Goal: Task Accomplishment & Management: Manage account settings

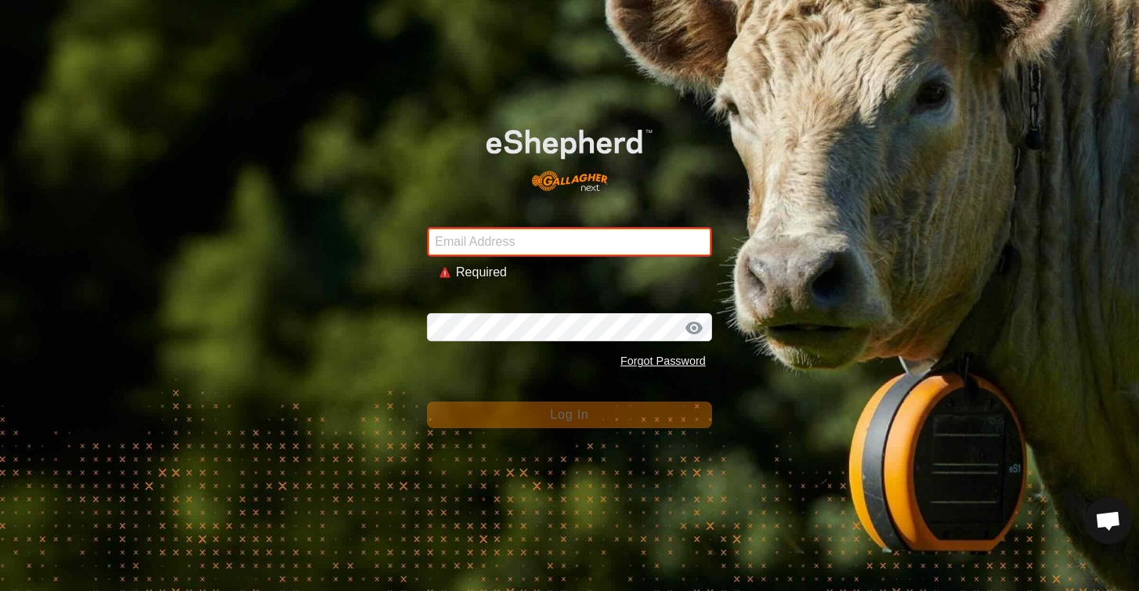
type input "[EMAIL_ADDRESS][DOMAIN_NAME]"
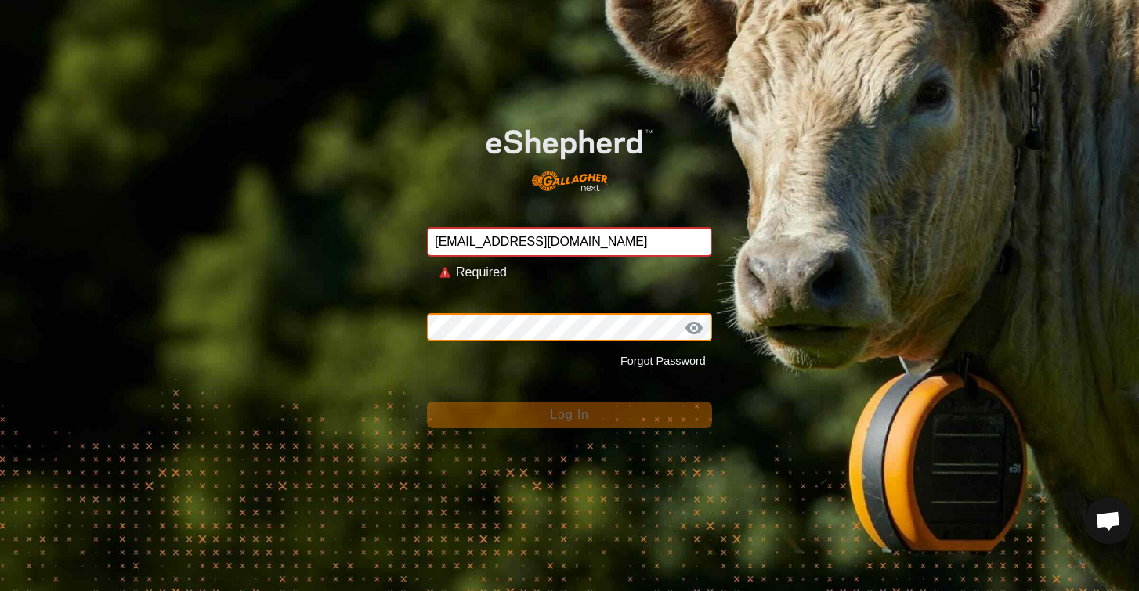
click at [569, 402] on button "Log In" at bounding box center [569, 415] width 285 height 27
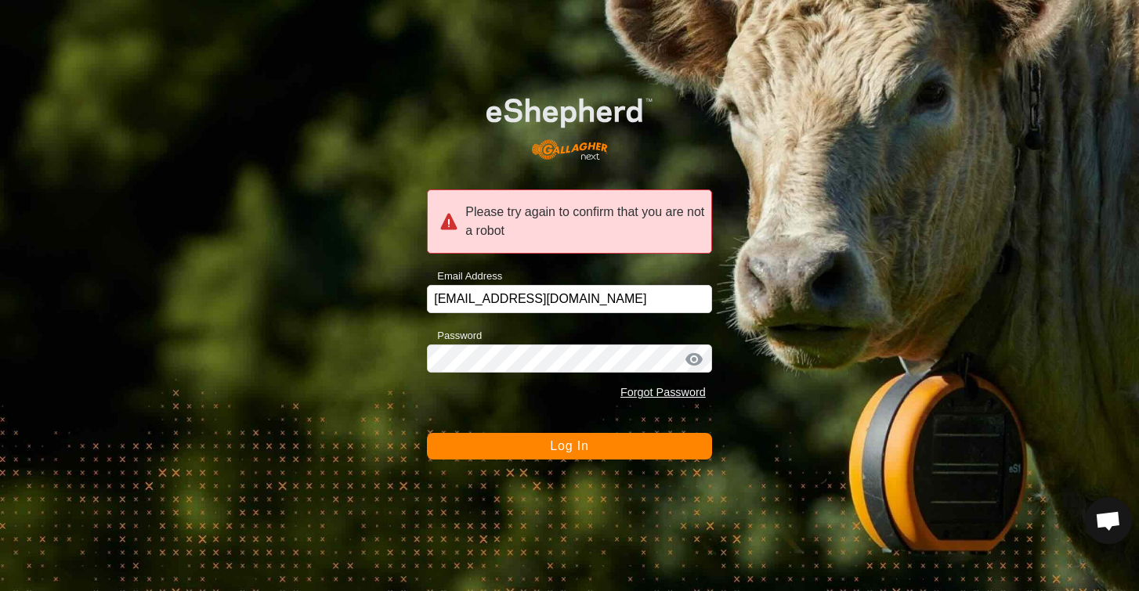
click at [562, 448] on span "Log In" at bounding box center [569, 445] width 38 height 13
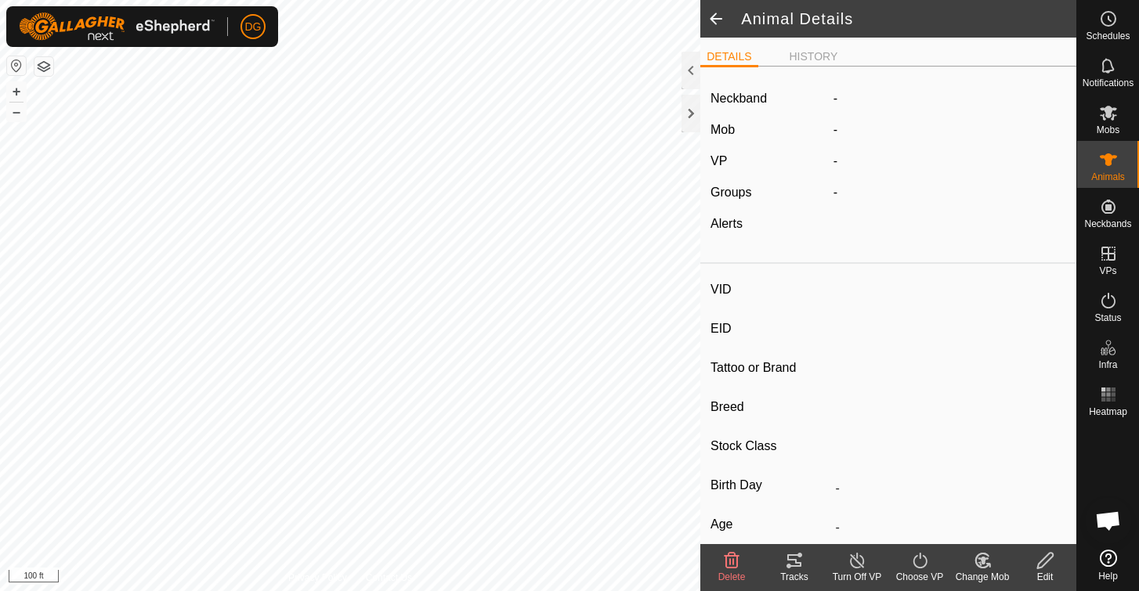
type input "30646"
type input "-"
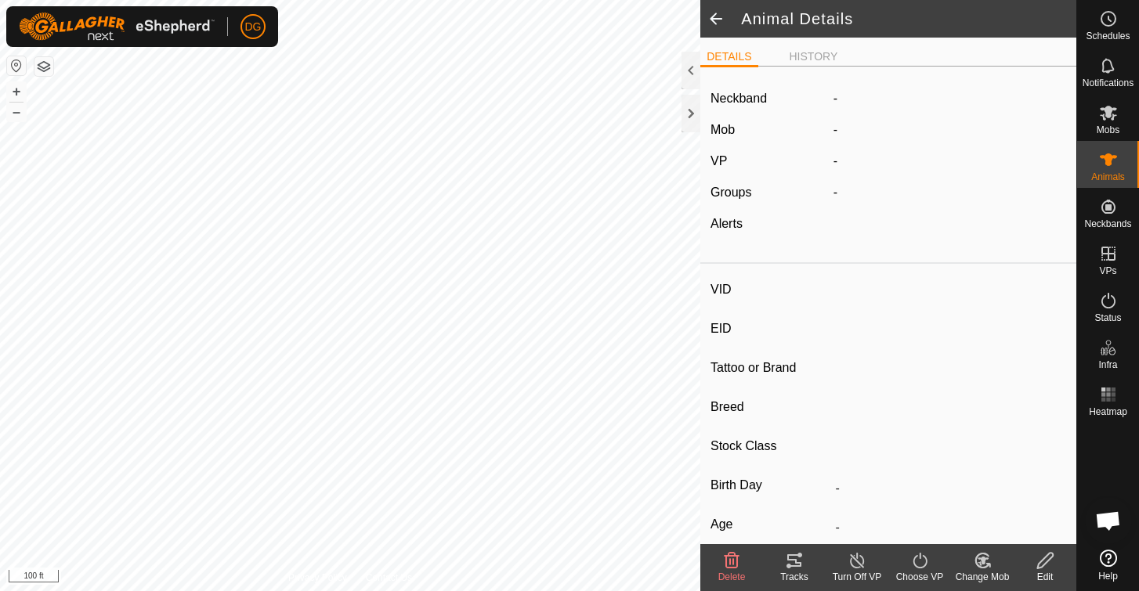
type input "0 kg"
type input "-"
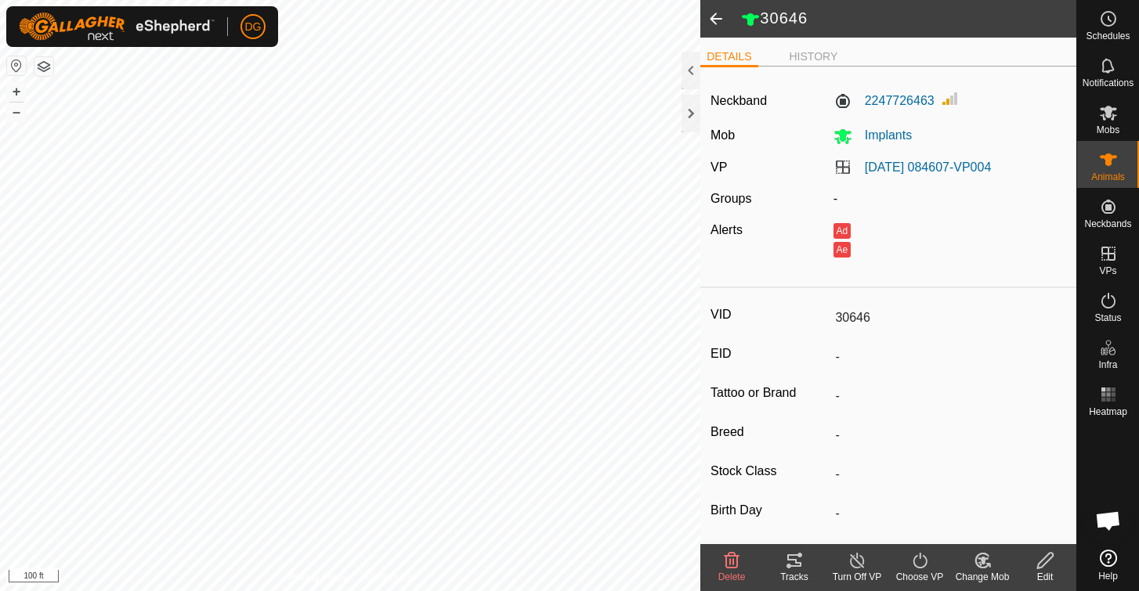
click at [1046, 565] on icon at bounding box center [1045, 560] width 20 height 19
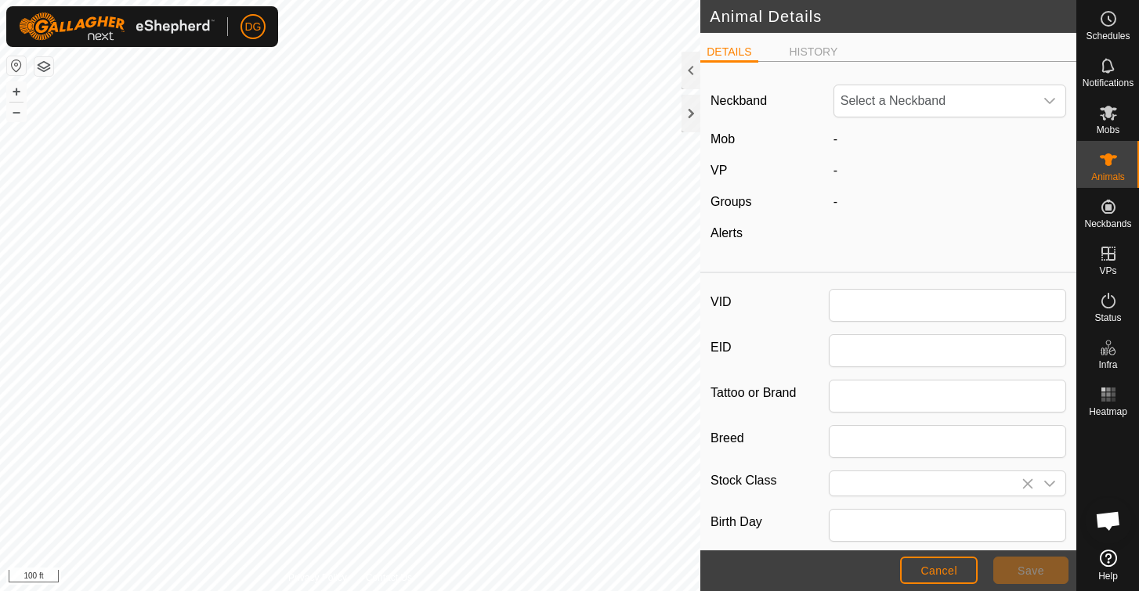
type input "30646"
type input "0"
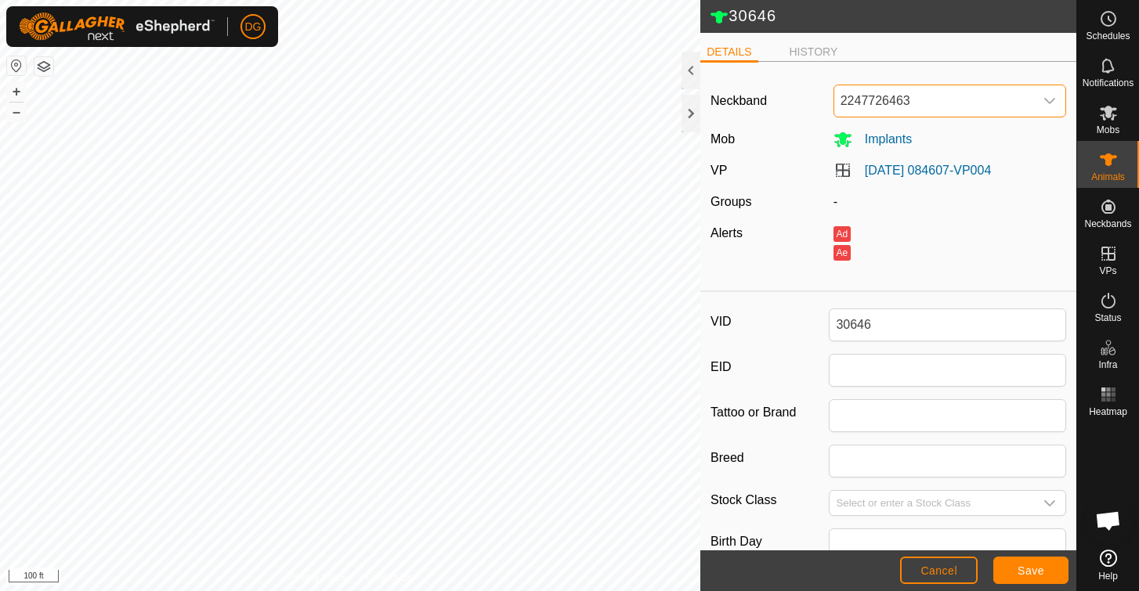
click at [943, 103] on span "2247726463" at bounding box center [934, 100] width 200 height 31
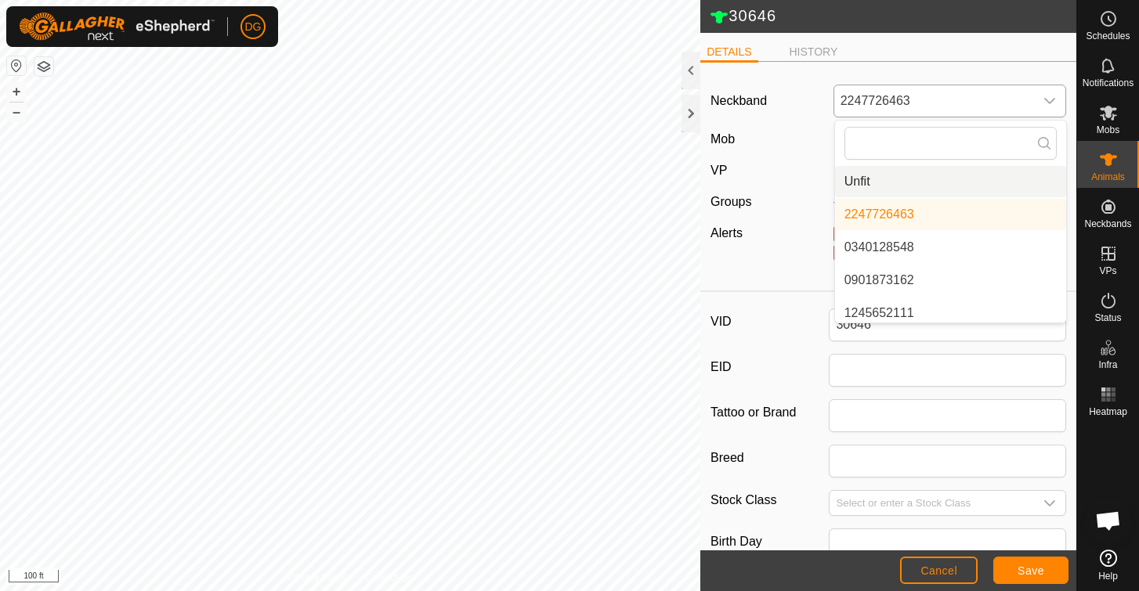
click at [898, 172] on li "Unfit" at bounding box center [950, 181] width 231 height 31
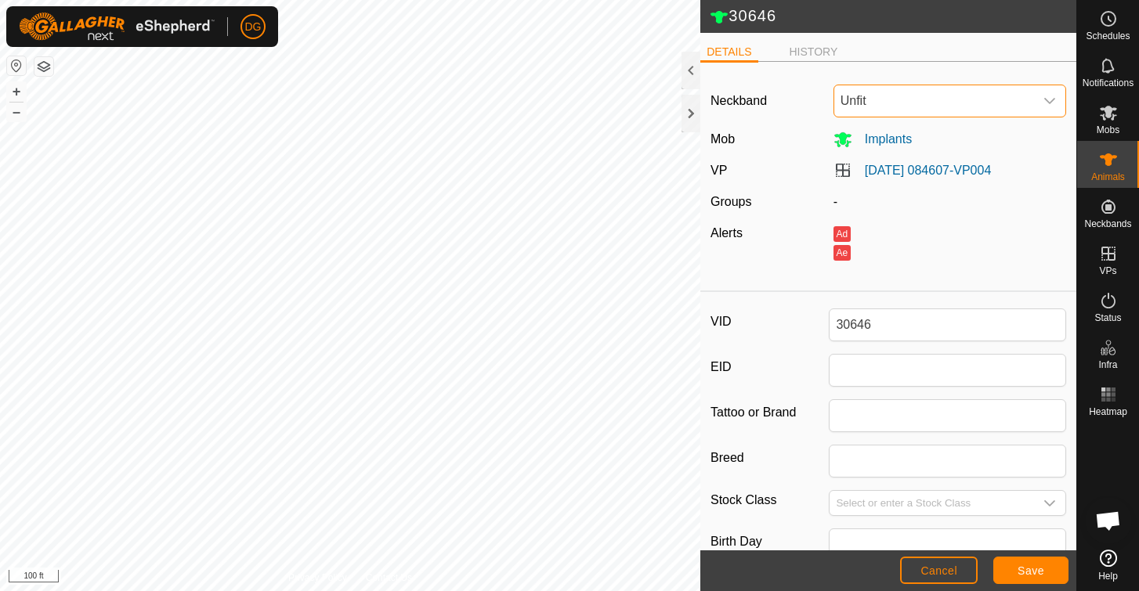
click at [1021, 570] on span "Save" at bounding box center [1030, 571] width 27 height 13
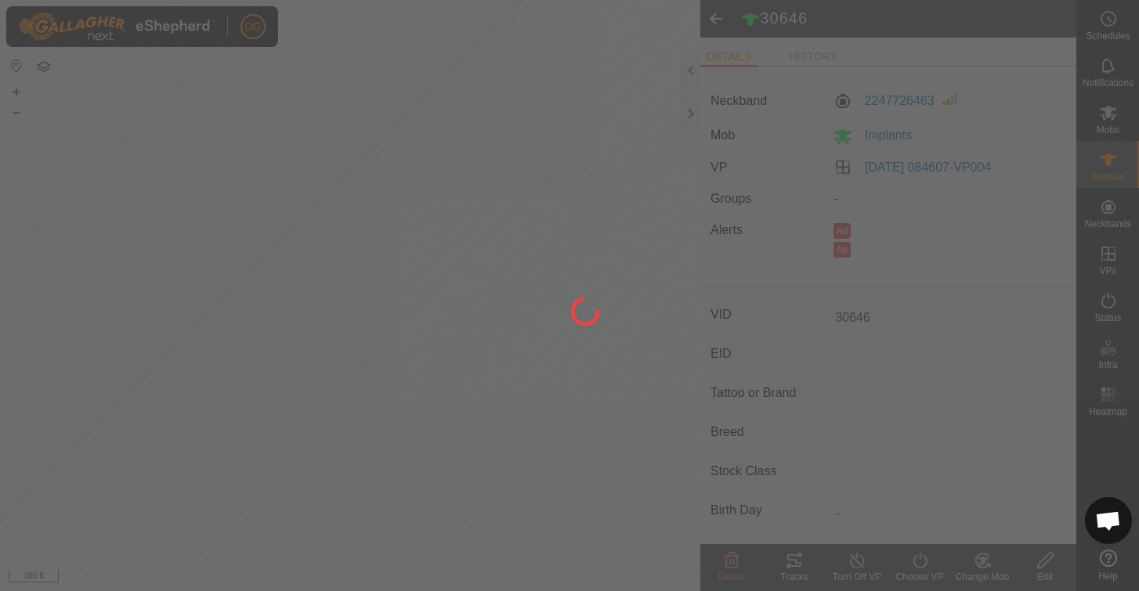
type input "-"
type input "0 kg"
type input "-"
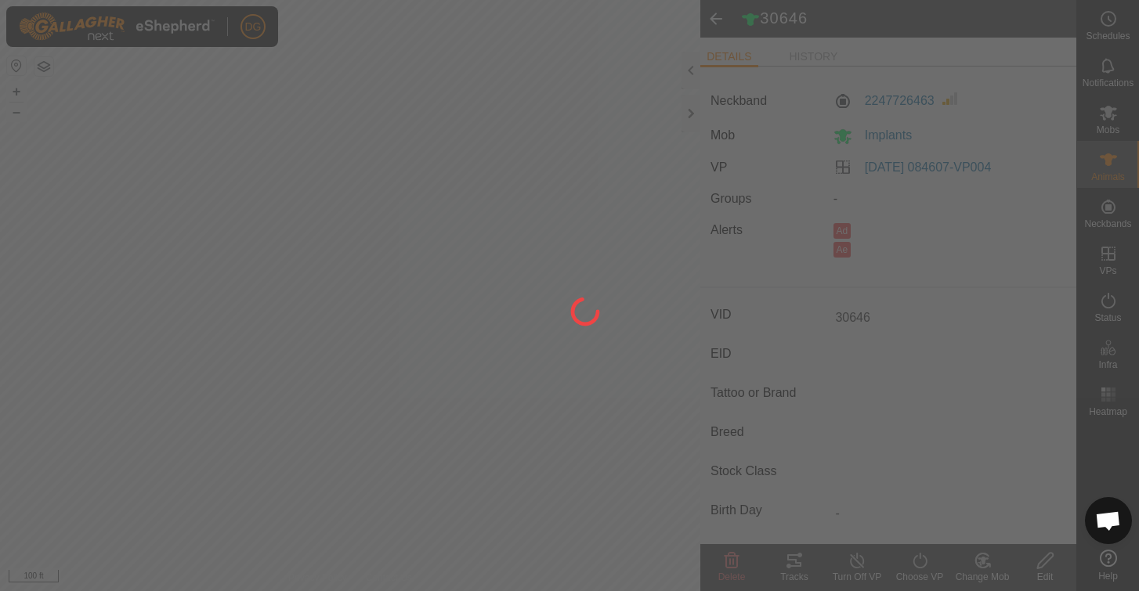
type input "-"
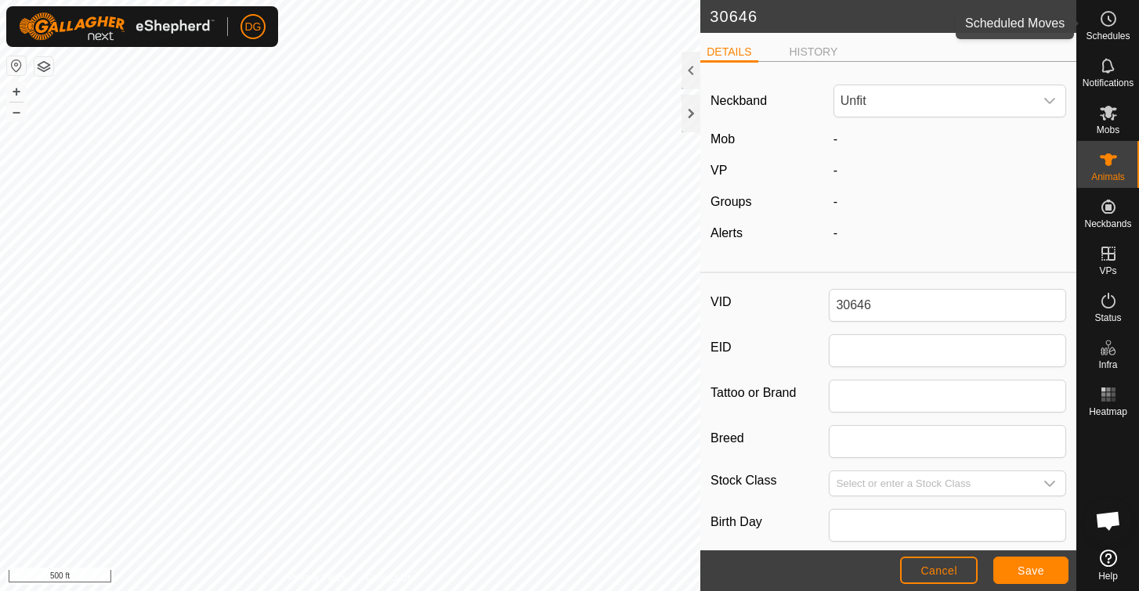
click at [1104, 20] on icon at bounding box center [1108, 18] width 19 height 19
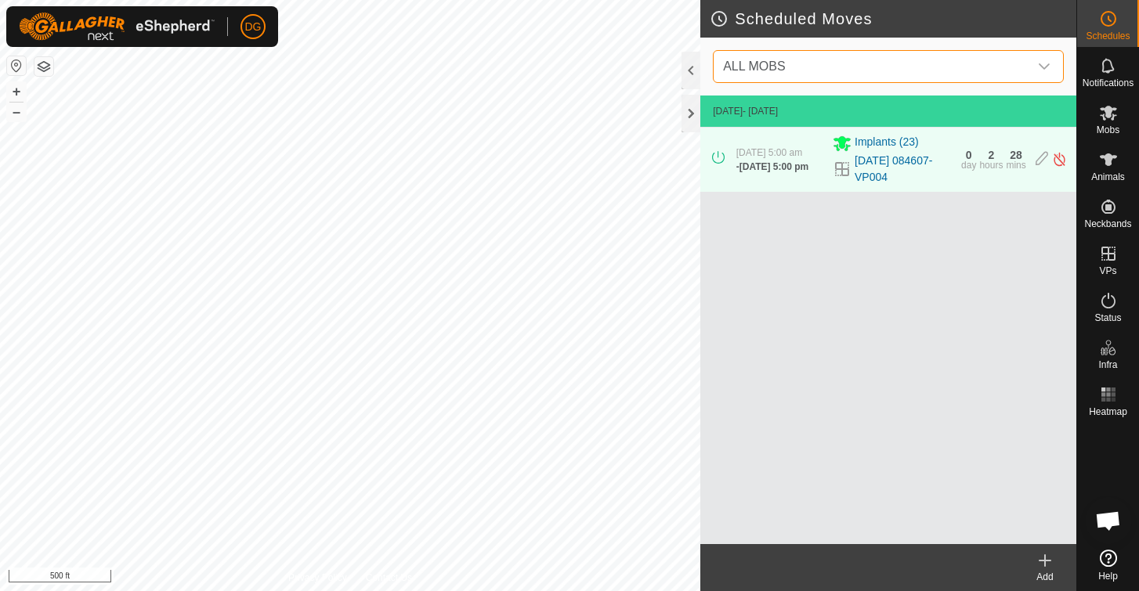
click at [782, 66] on span "ALL MOBS" at bounding box center [754, 66] width 62 height 13
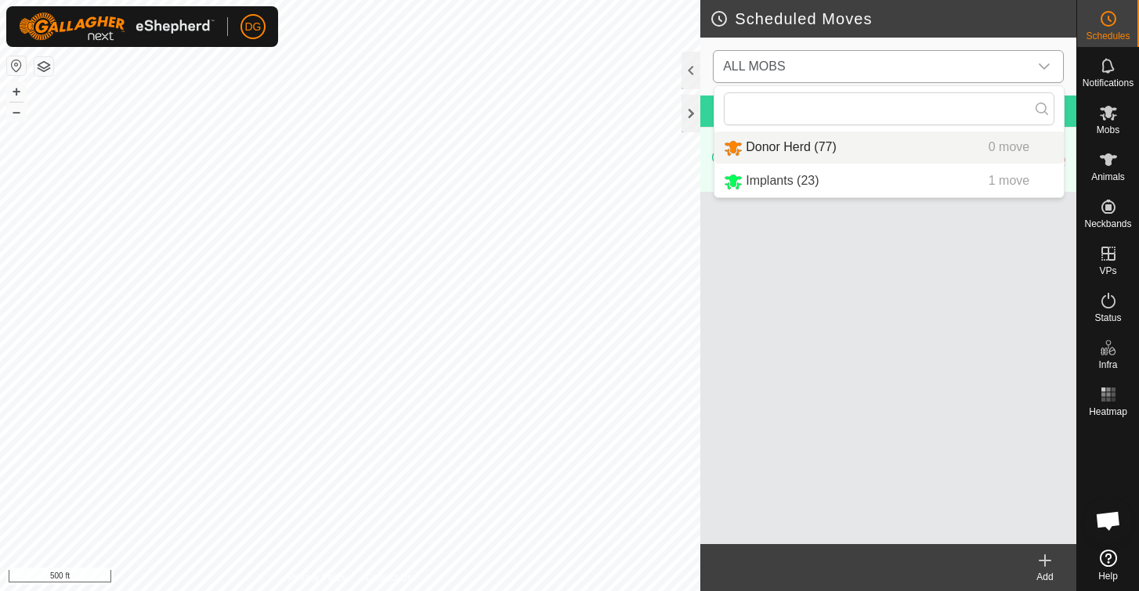
click at [770, 152] on li "Donor Herd (77) 0 move" at bounding box center [888, 148] width 349 height 32
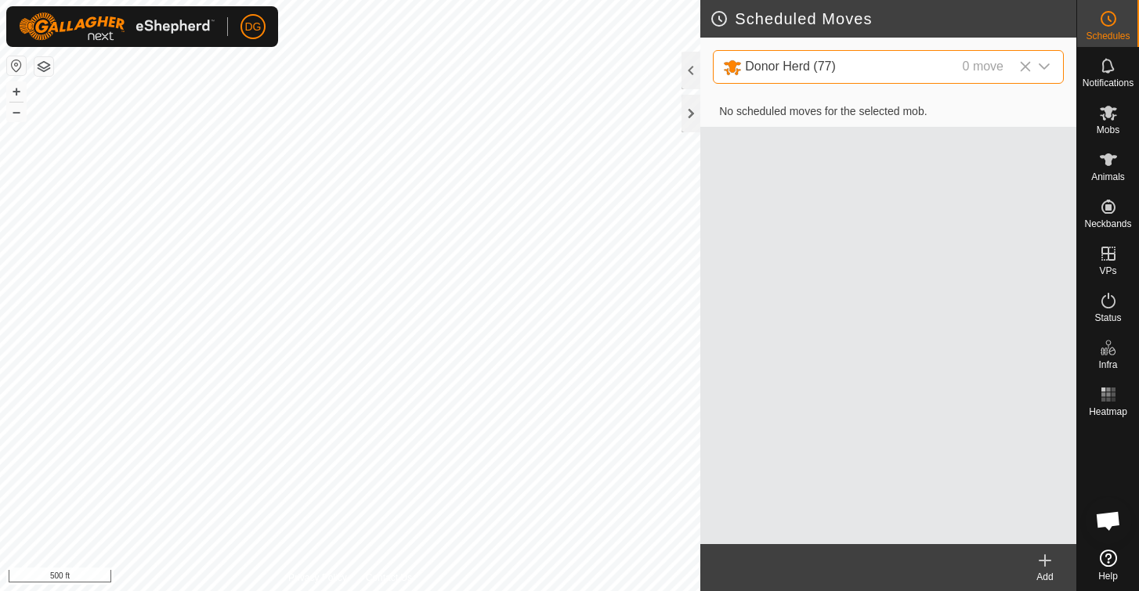
click at [1046, 563] on icon at bounding box center [1044, 560] width 19 height 19
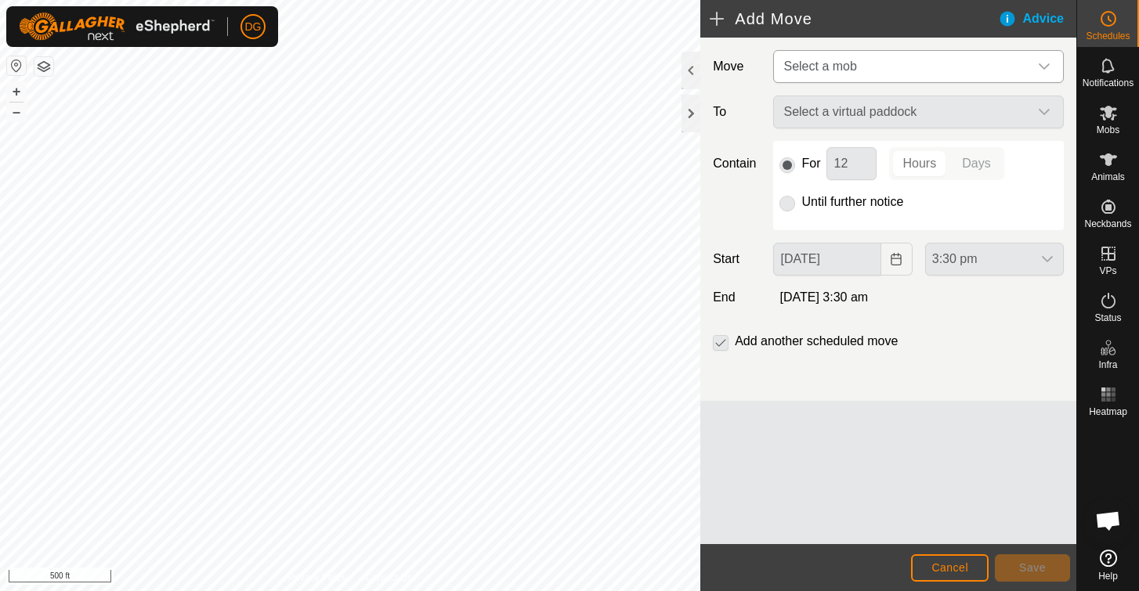
click at [844, 61] on span "Select a mob" at bounding box center [819, 66] width 73 height 13
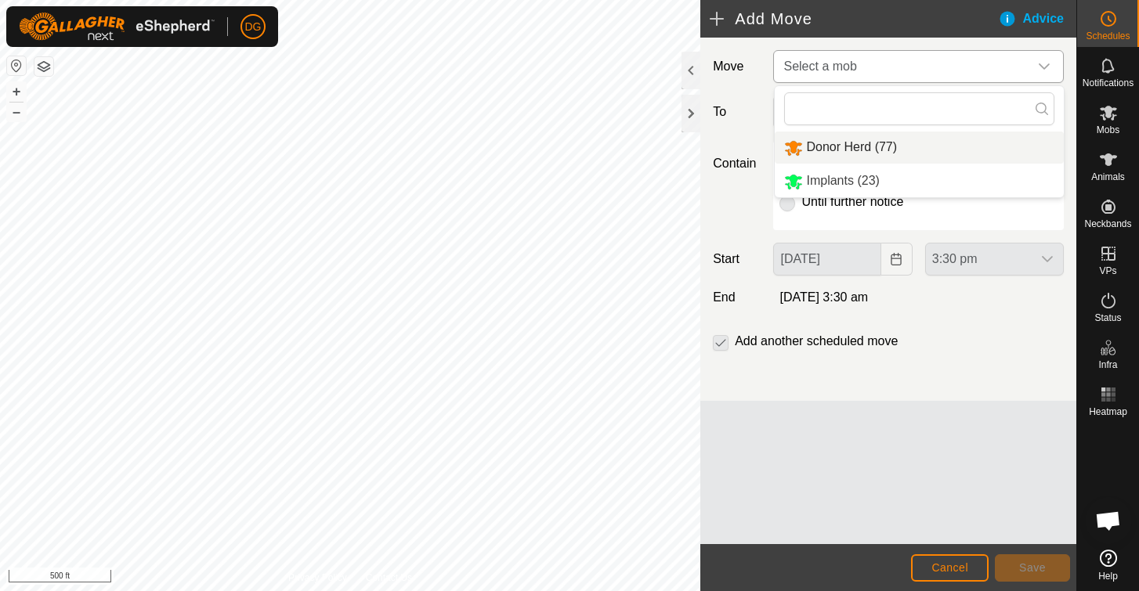
click at [826, 149] on li "Donor Herd (77)" at bounding box center [919, 148] width 289 height 32
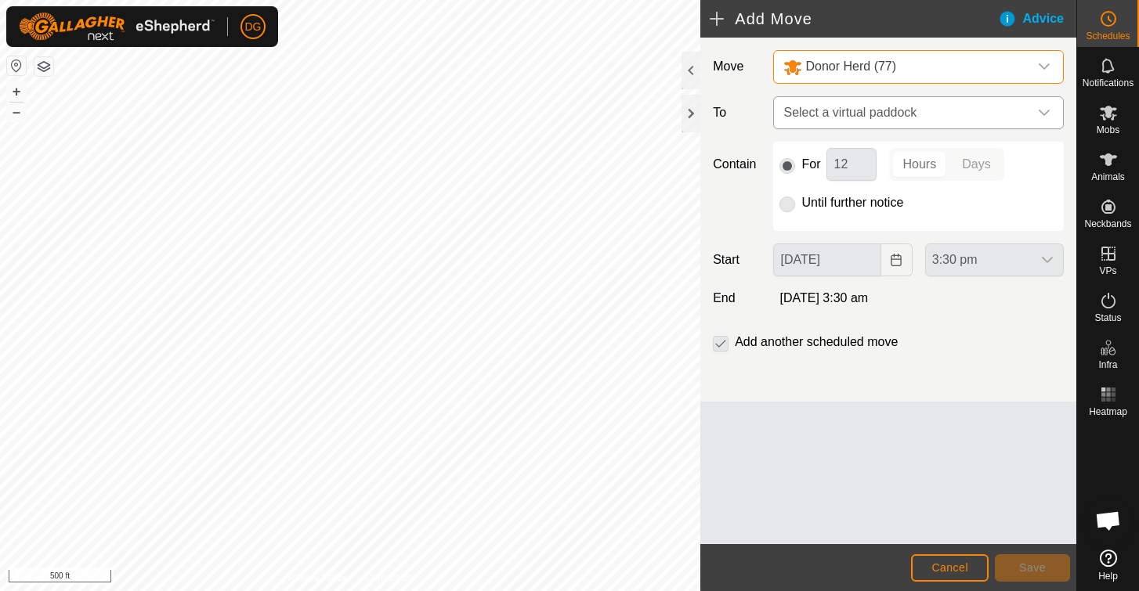
click at [826, 114] on span "Select a virtual paddock" at bounding box center [902, 112] width 251 height 31
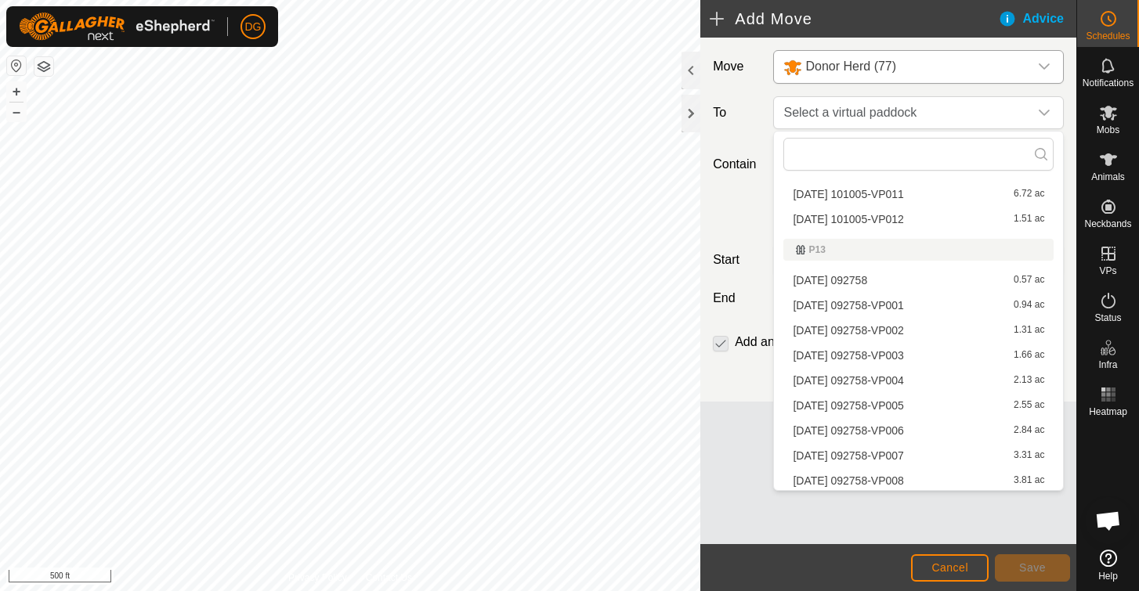
scroll to position [282, 0]
click at [822, 453] on li "[DATE] 092758-VP007 3.31 ac" at bounding box center [918, 454] width 270 height 23
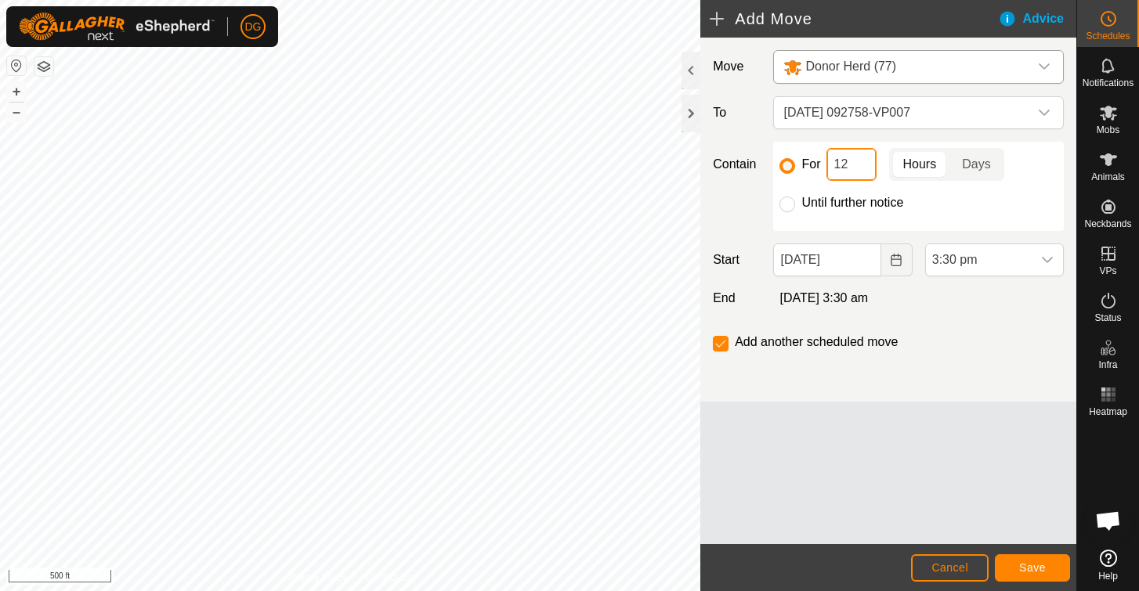
drag, startPoint x: 848, startPoint y: 164, endPoint x: 825, endPoint y: 168, distance: 23.8
click at [825, 168] on div "For 12 Hours Days" at bounding box center [918, 164] width 278 height 33
type input "4"
click at [1023, 568] on span "Save" at bounding box center [1032, 568] width 27 height 13
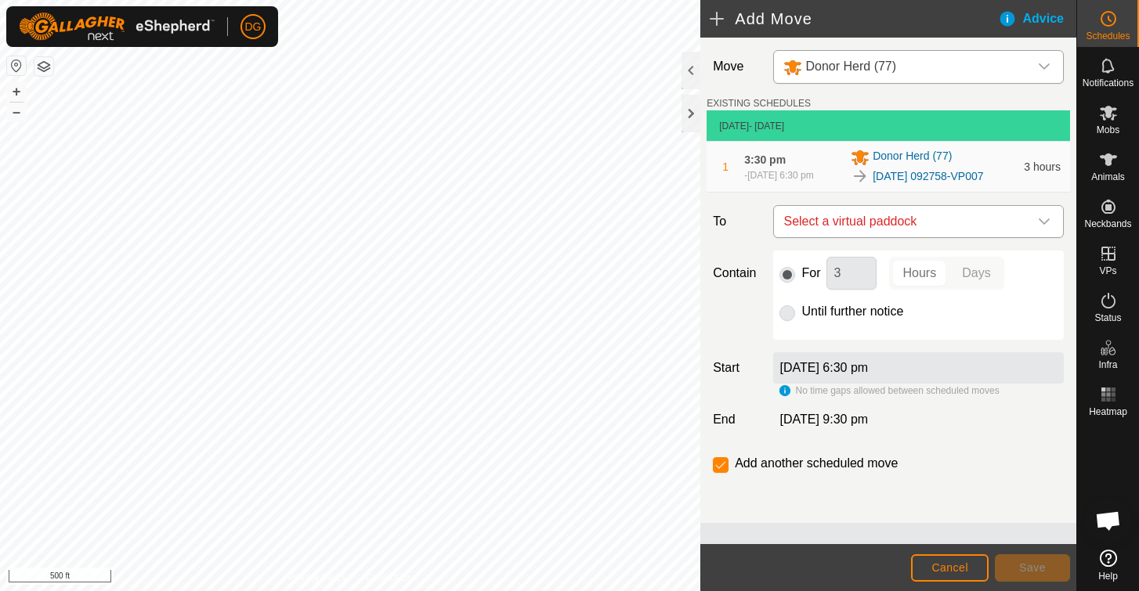
click at [908, 223] on span "Select a virtual paddock" at bounding box center [902, 221] width 251 height 31
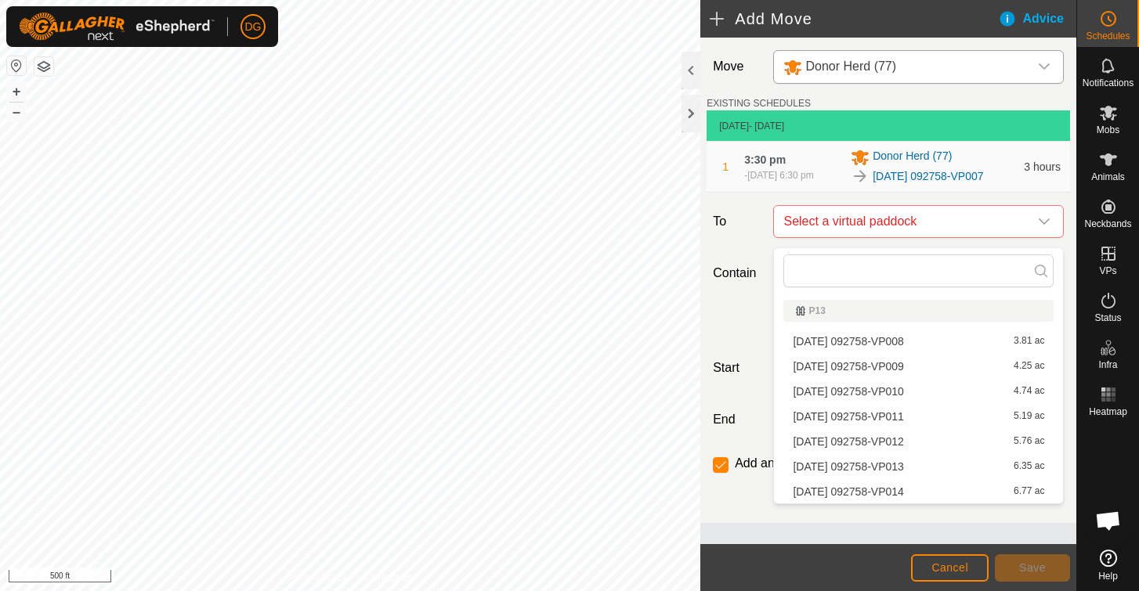
click at [862, 336] on li "[DATE] 092758-VP008 3.81 ac" at bounding box center [918, 341] width 270 height 23
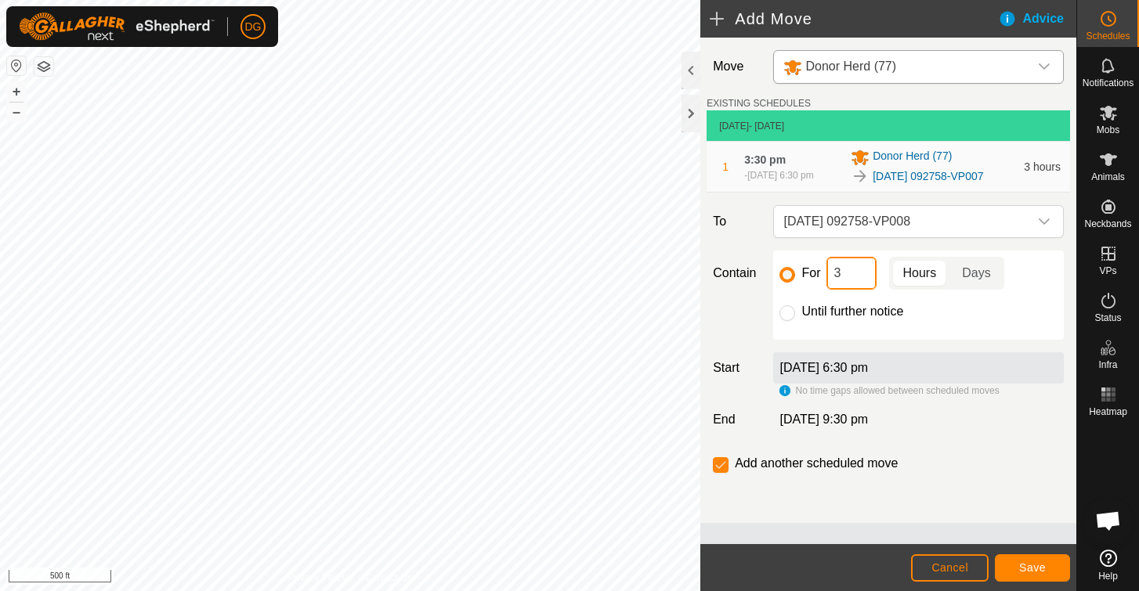
drag, startPoint x: 850, startPoint y: 284, endPoint x: 821, endPoint y: 278, distance: 29.6
click at [821, 278] on div "For 3 Hours Days" at bounding box center [918, 273] width 278 height 33
click at [1032, 568] on span "Save" at bounding box center [1032, 568] width 27 height 13
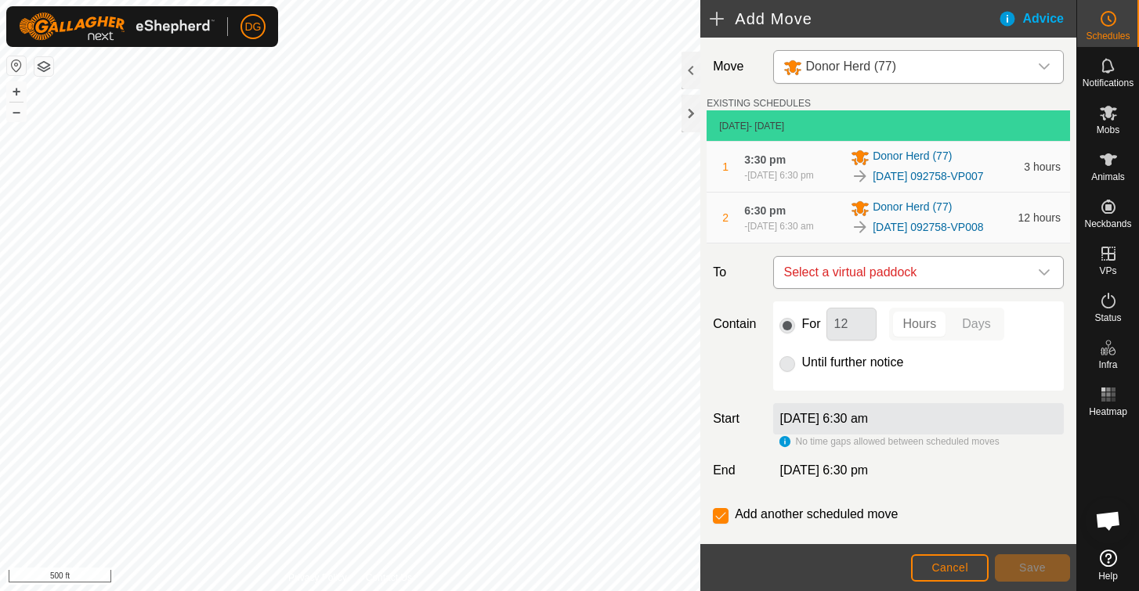
click at [850, 287] on span "Select a virtual paddock" at bounding box center [902, 272] width 251 height 31
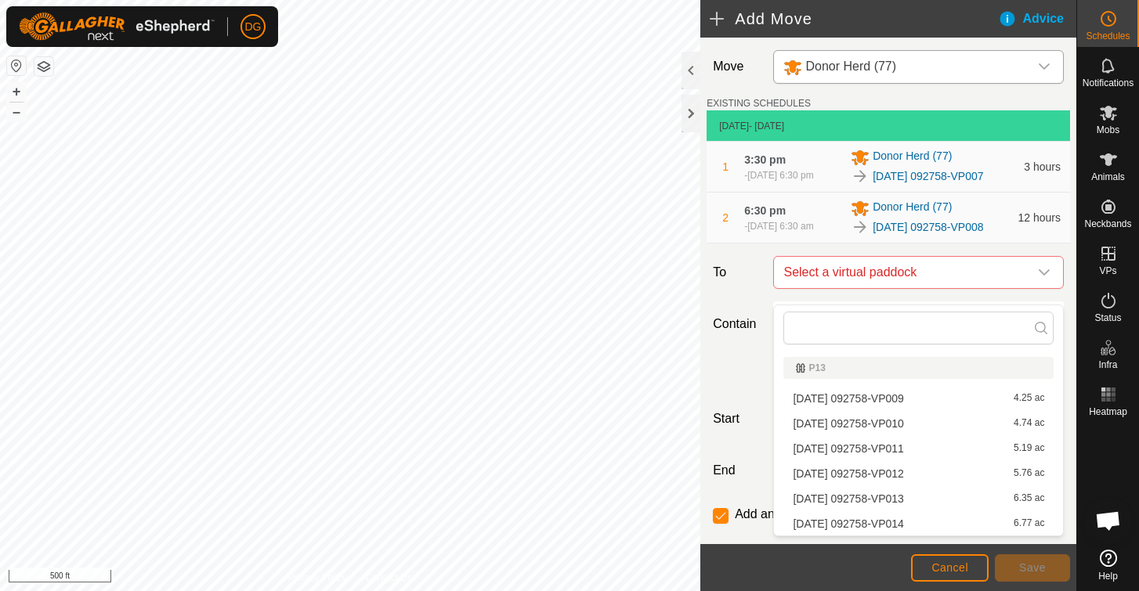
click at [836, 396] on li "[DATE] 092758-VP009 4.25 ac" at bounding box center [918, 398] width 270 height 23
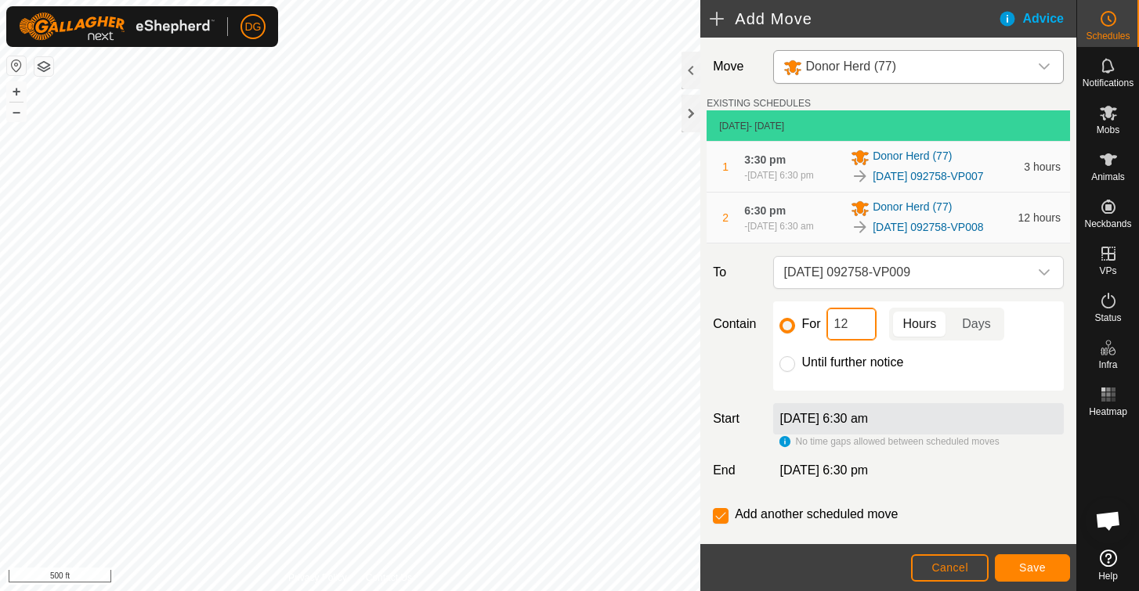
drag, startPoint x: 849, startPoint y: 338, endPoint x: 823, endPoint y: 334, distance: 26.0
click at [823, 334] on div "For 12 Hours Days" at bounding box center [918, 324] width 278 height 33
click at [1030, 562] on span "Save" at bounding box center [1032, 568] width 27 height 13
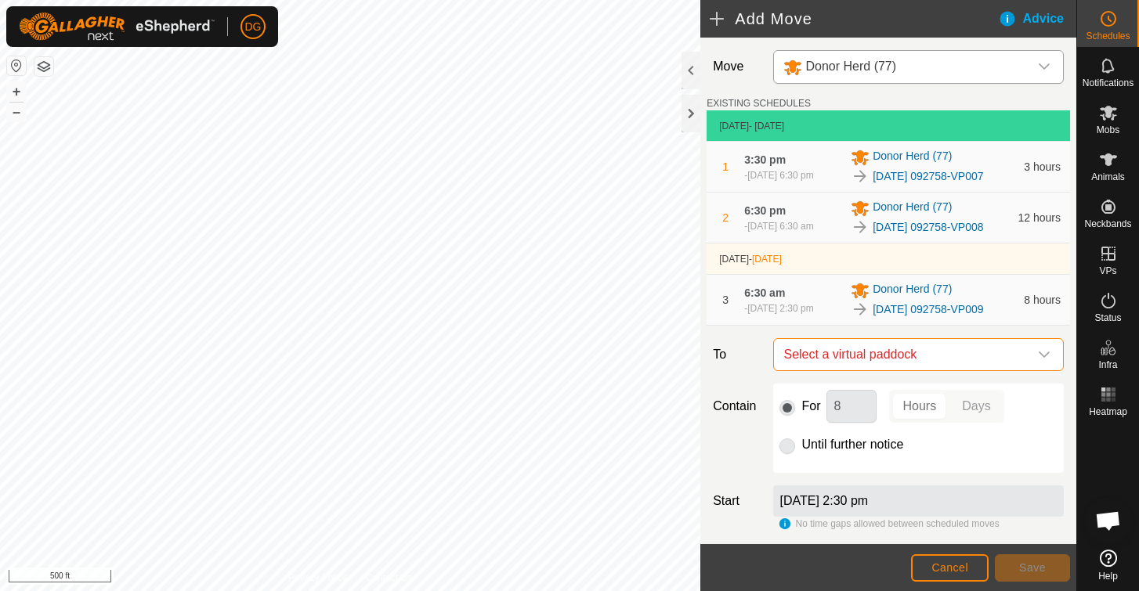
click at [917, 370] on span "Select a virtual paddock" at bounding box center [902, 354] width 251 height 31
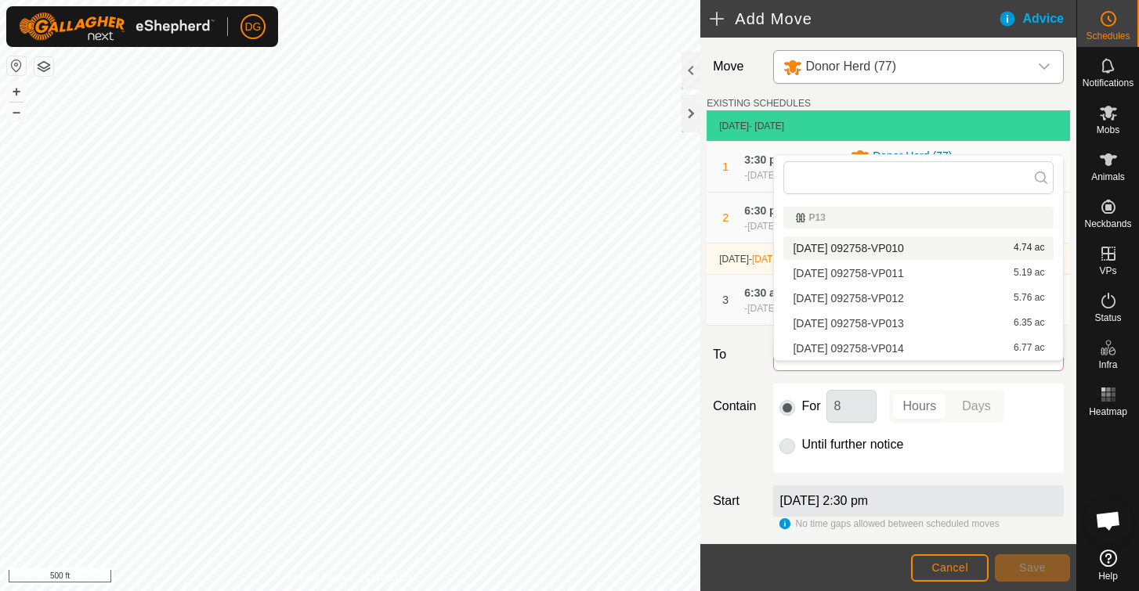
click at [884, 247] on li "[DATE] 092758-VP010 4.74 ac" at bounding box center [918, 248] width 270 height 23
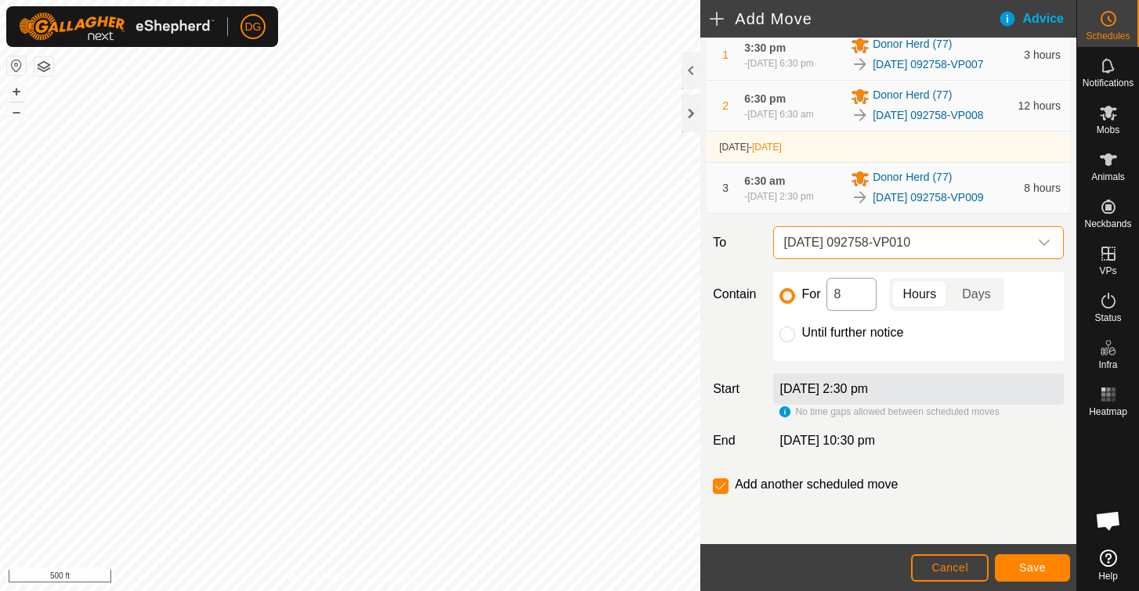
scroll to position [133, 0]
drag, startPoint x: 846, startPoint y: 295, endPoint x: 819, endPoint y: 294, distance: 26.7
click at [819, 294] on div "For 8 Hours Days" at bounding box center [918, 294] width 278 height 33
click at [1029, 563] on span "Save" at bounding box center [1032, 568] width 27 height 13
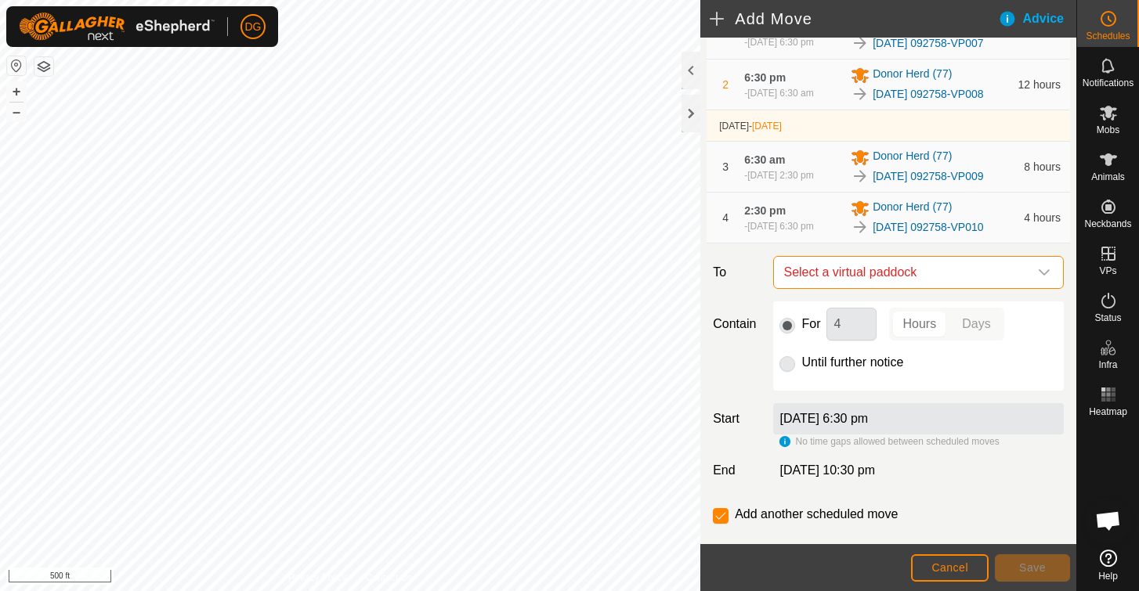
click at [899, 288] on span "Select a virtual paddock" at bounding box center [902, 272] width 251 height 31
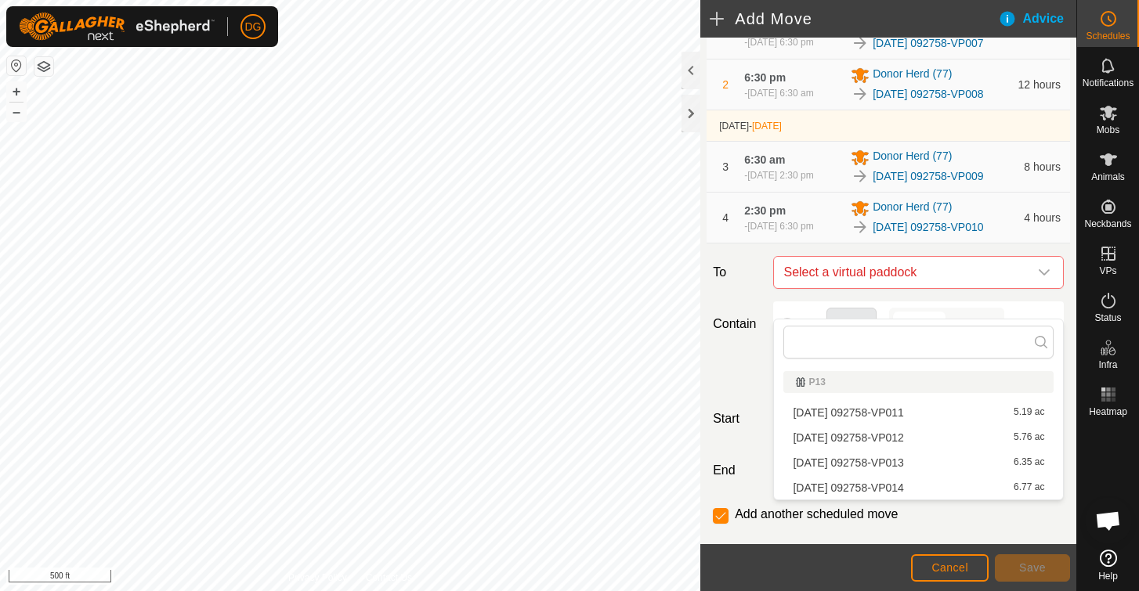
click at [866, 412] on li "[DATE] 092758-VP011 5.19 ac" at bounding box center [918, 412] width 270 height 23
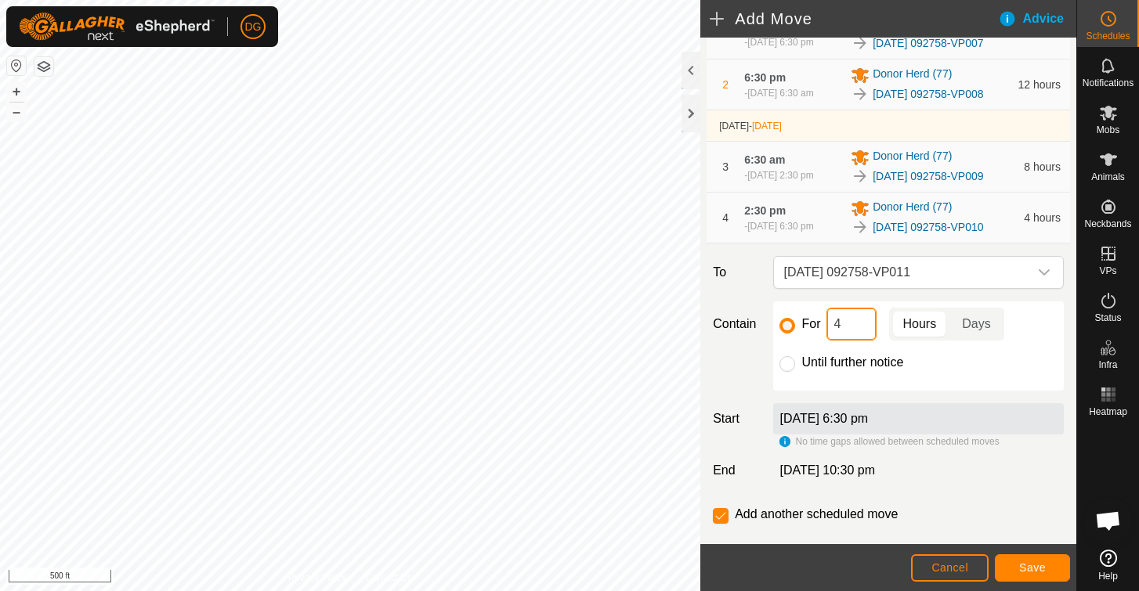
drag, startPoint x: 842, startPoint y: 349, endPoint x: 821, endPoint y: 349, distance: 21.2
click at [821, 341] on div "For 4 Hours Days" at bounding box center [918, 324] width 278 height 33
type input "12"
click at [1040, 566] on span "Save" at bounding box center [1032, 568] width 27 height 13
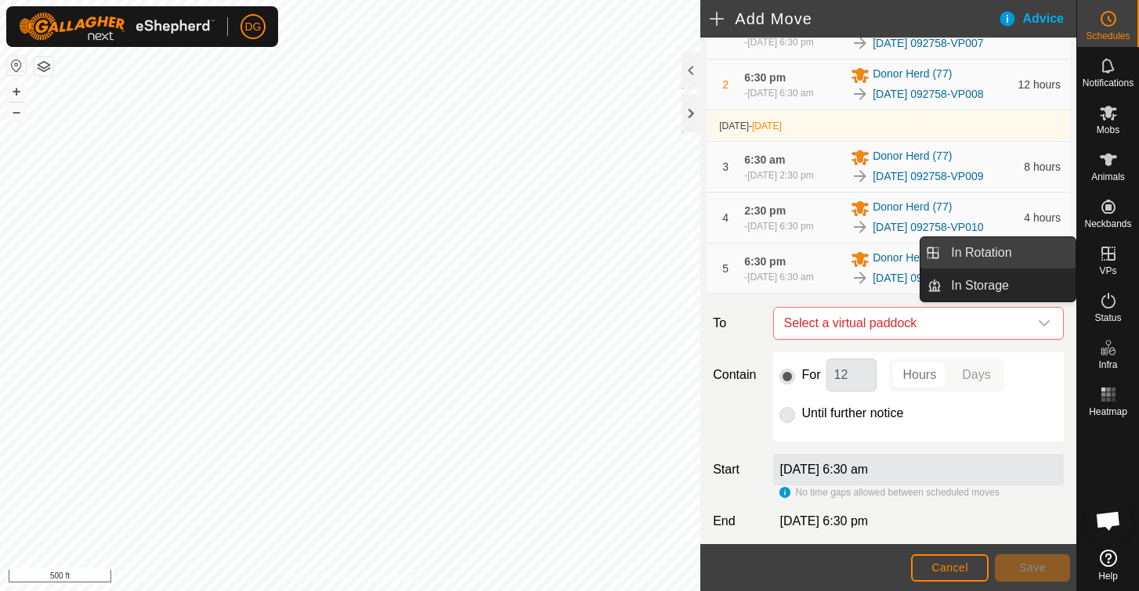
click at [1014, 243] on link "In Rotation" at bounding box center [1008, 252] width 134 height 31
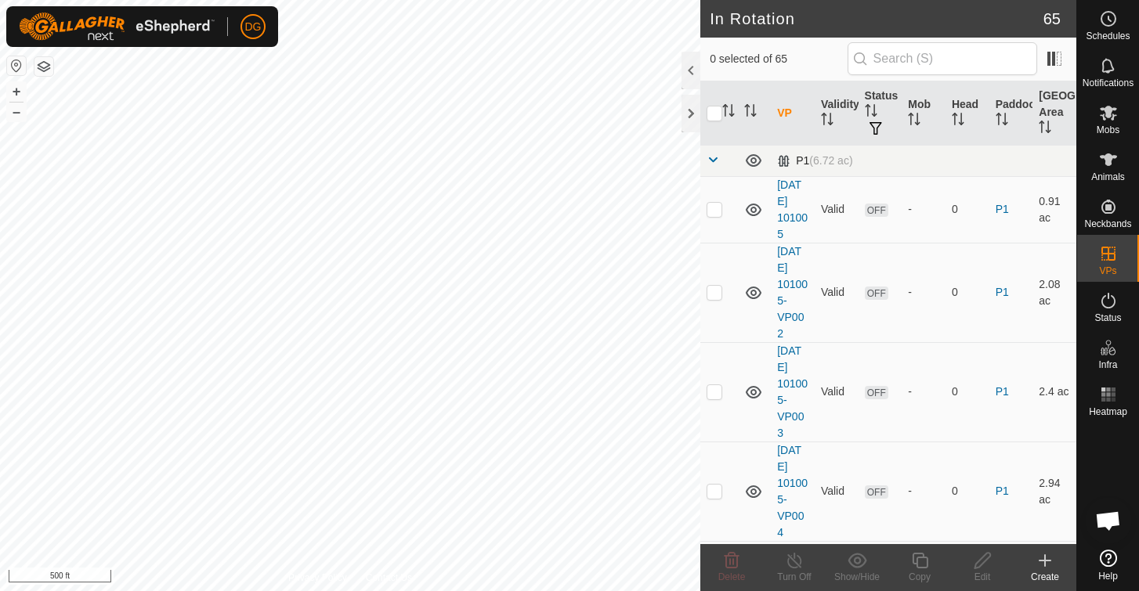
click at [714, 161] on span at bounding box center [712, 160] width 13 height 13
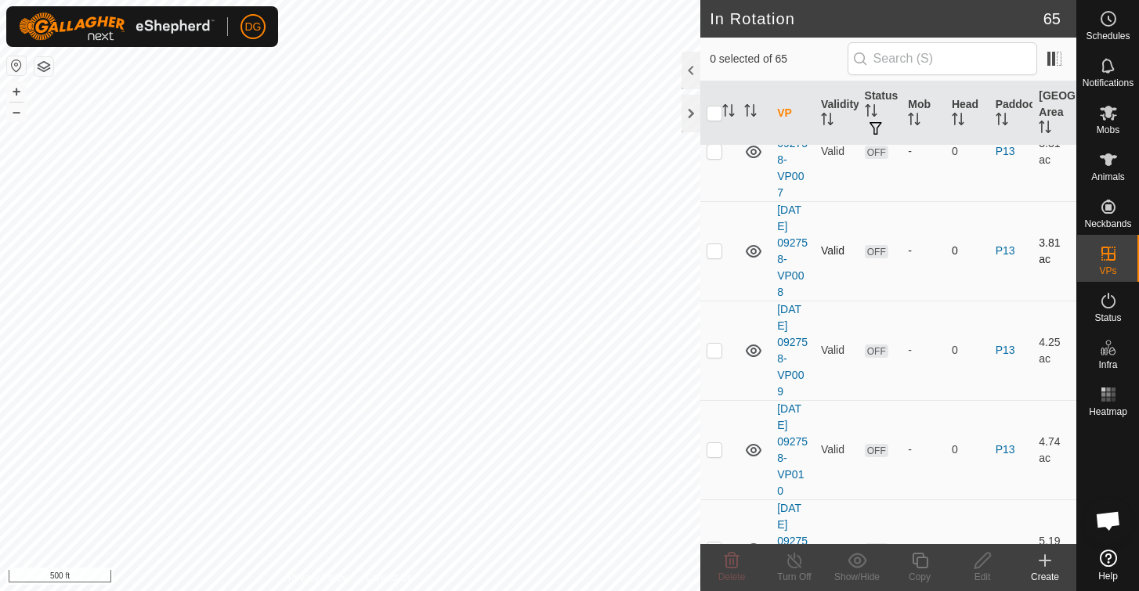
scroll to position [795, 0]
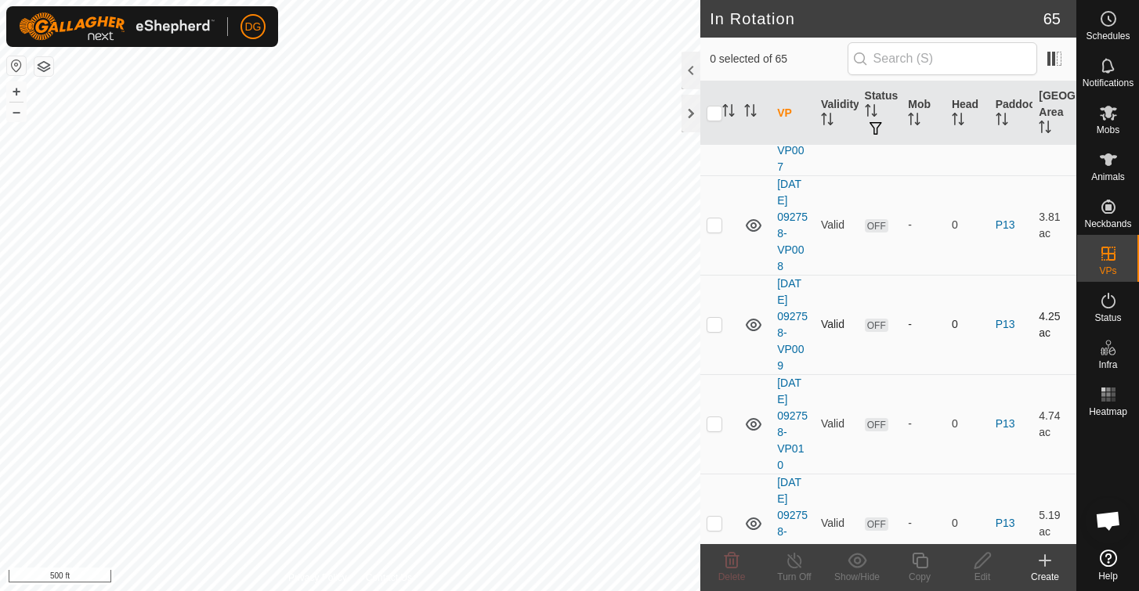
click at [714, 327] on p-checkbox at bounding box center [714, 324] width 16 height 13
checkbox input "true"
click at [710, 226] on p-checkbox at bounding box center [714, 225] width 16 height 13
checkbox input "true"
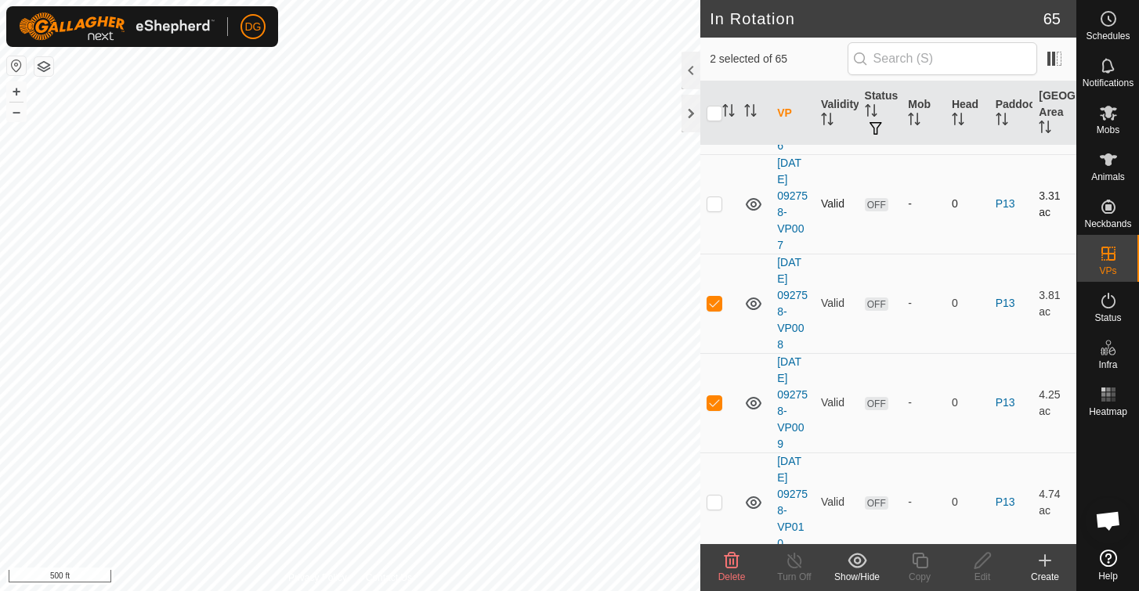
scroll to position [711, 0]
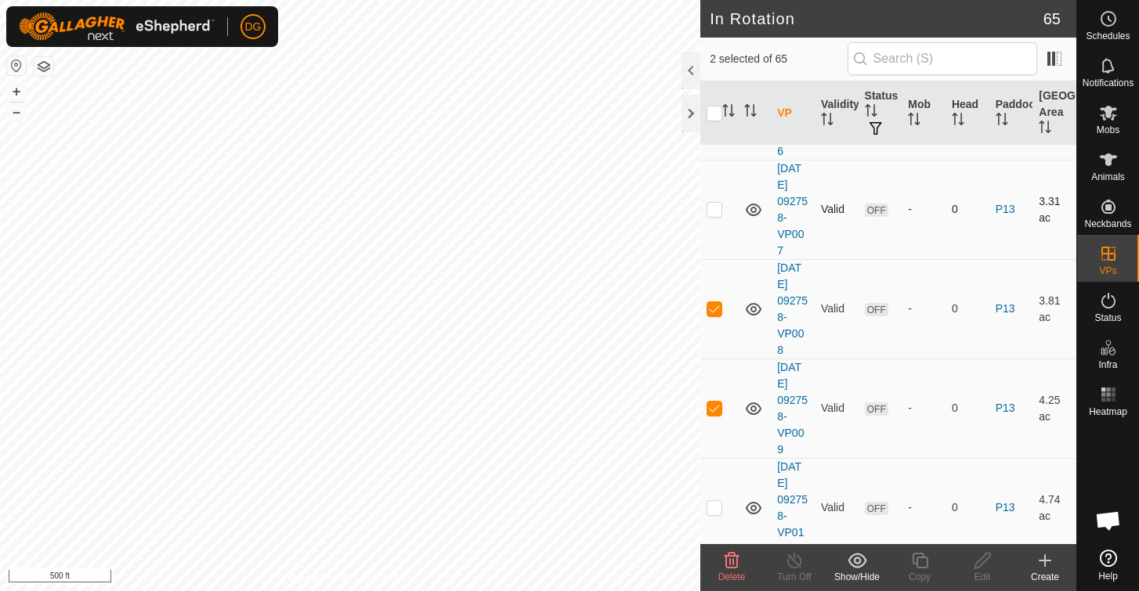
click at [717, 210] on p-checkbox at bounding box center [714, 209] width 16 height 13
checkbox input "false"
click at [715, 308] on p-checkbox at bounding box center [714, 308] width 16 height 13
checkbox input "false"
